Goal: Navigation & Orientation: Find specific page/section

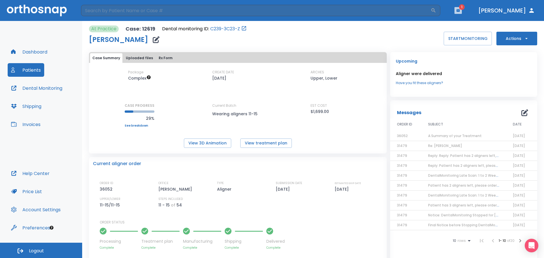
click at [462, 13] on button "button" at bounding box center [458, 10] width 7 height 7
click at [456, 23] on li "[PERSON_NAME] 2" at bounding box center [453, 25] width 61 height 11
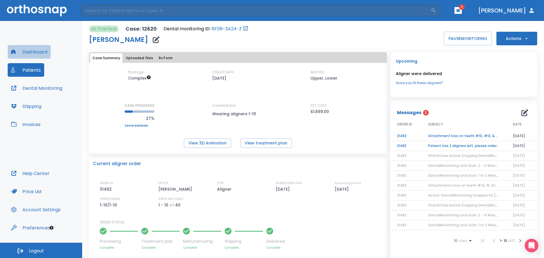
click at [38, 50] on button "Dashboard" at bounding box center [29, 52] width 43 height 14
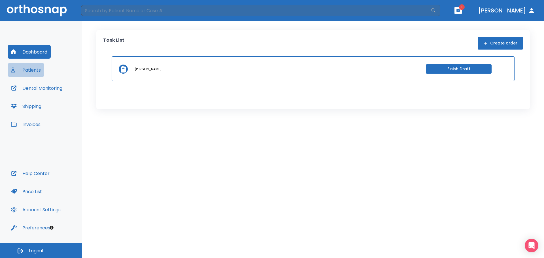
click at [40, 68] on button "Patients" at bounding box center [26, 70] width 37 height 14
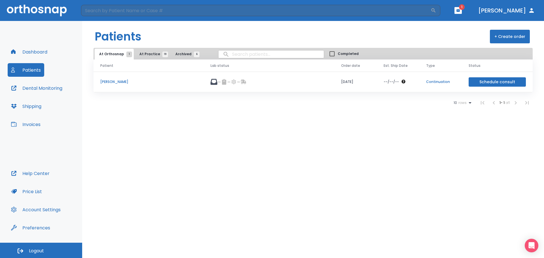
click at [143, 52] on span "At Practice 19" at bounding box center [152, 54] width 26 height 5
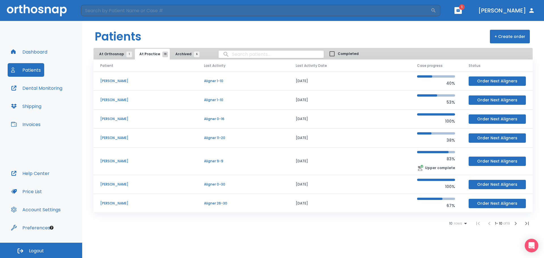
click at [118, 56] on span "At Orthosnap 1" at bounding box center [114, 54] width 30 height 5
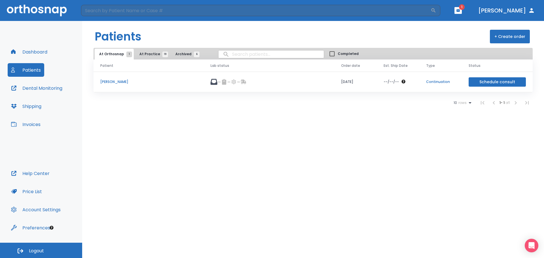
click at [176, 51] on button "Archived 6" at bounding box center [186, 54] width 30 height 11
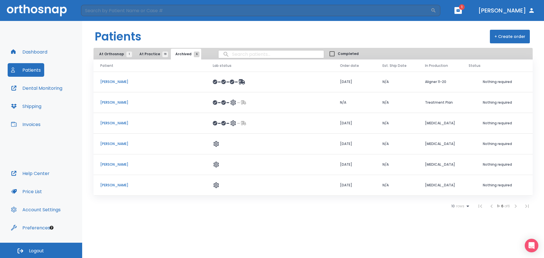
click at [111, 59] on button "At Orthosnap 1" at bounding box center [114, 54] width 39 height 11
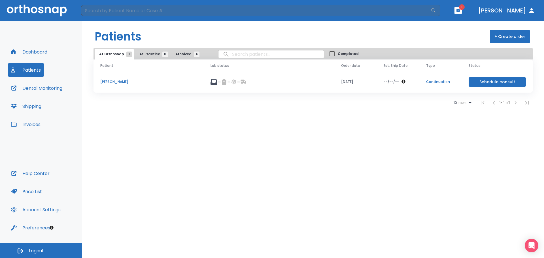
click at [37, 51] on button "Dashboard" at bounding box center [29, 52] width 43 height 14
